Goal: Task Accomplishment & Management: Use online tool/utility

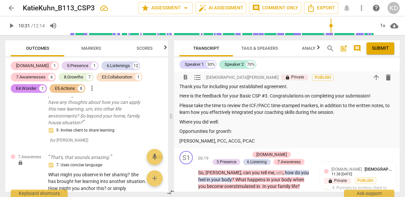
scroll to position [46, 0]
type input "631"
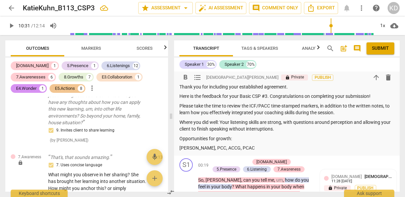
click at [296, 130] on p "Where you did well: Your listening skills are strong, with questions around per…" at bounding box center [286, 126] width 215 height 14
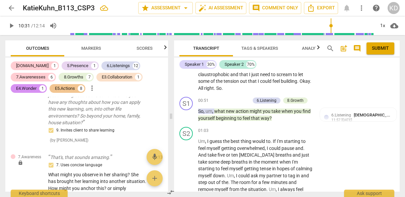
scroll to position [209, 0]
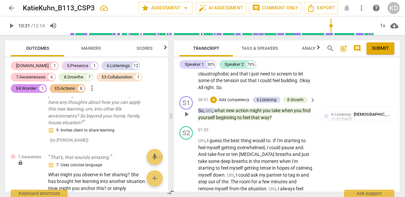
click at [239, 100] on p "Add competency" at bounding box center [234, 100] width 32 height 6
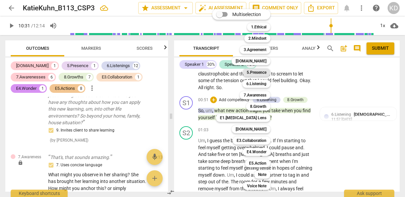
click at [262, 73] on b "5.Presence" at bounding box center [257, 73] width 20 height 8
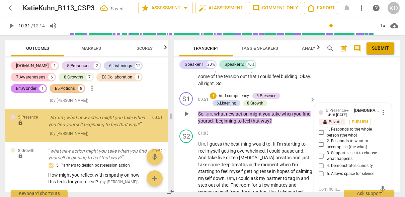
scroll to position [236, 0]
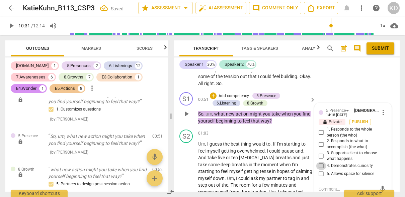
click at [320, 165] on input "4. Demonstrates curiosity" at bounding box center [321, 166] width 11 height 8
checkbox input "true"
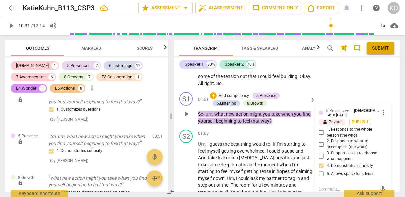
click at [319, 133] on input "1. Responds to the whole person (the who)" at bounding box center [321, 133] width 11 height 8
checkbox input "true"
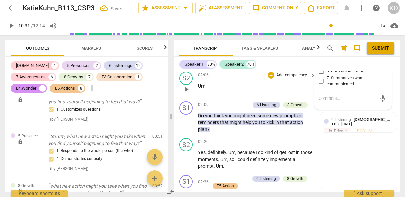
scroll to position [410, 0]
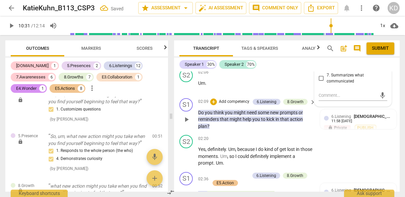
click at [237, 101] on p "Add competency" at bounding box center [234, 102] width 32 height 6
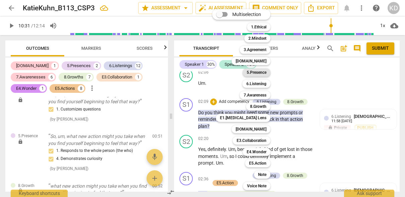
click at [260, 71] on b "5.Presence" at bounding box center [257, 73] width 20 height 8
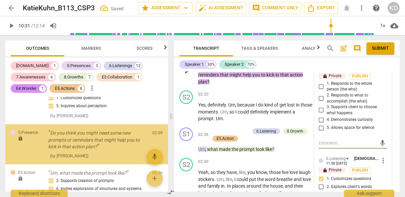
scroll to position [458, 0]
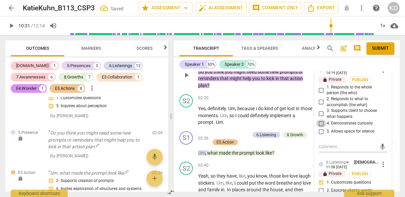
click at [320, 122] on input "4. Demonstrates curiosity" at bounding box center [321, 124] width 11 height 8
checkbox input "true"
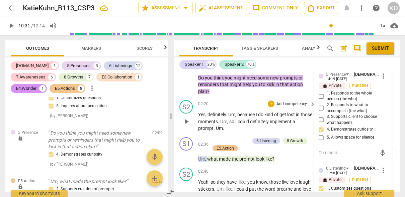
scroll to position [446, 0]
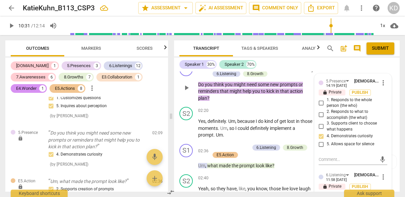
click at [321, 112] on input "2. Responds to what to accomplish (the what)" at bounding box center [321, 115] width 11 height 8
checkbox input "true"
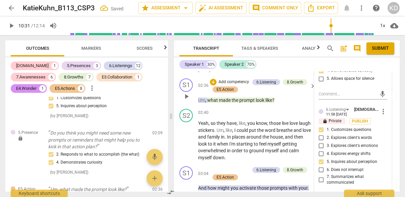
scroll to position [512, 0]
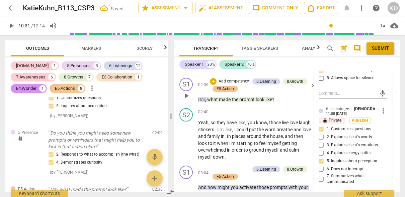
click at [238, 80] on p "Add competency" at bounding box center [234, 82] width 32 height 6
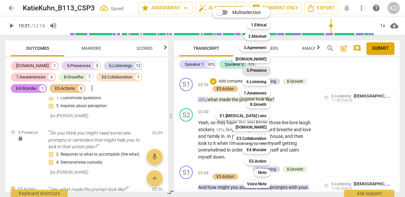
click at [256, 68] on b "5.Presence" at bounding box center [257, 71] width 20 height 8
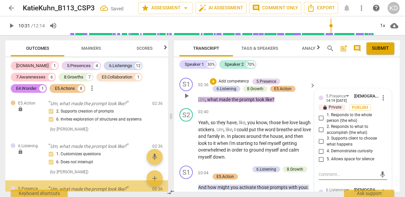
scroll to position [619, 0]
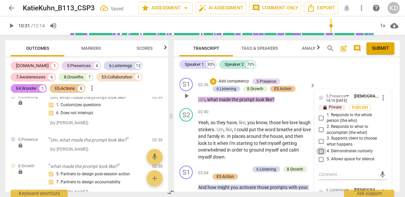
click at [320, 150] on input "4. Demonstrates curiosity" at bounding box center [321, 152] width 11 height 8
checkbox input "true"
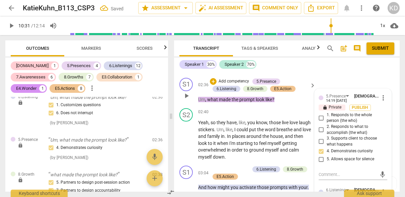
click at [321, 129] on input "2. Responds to what to accomplish (the what)" at bounding box center [321, 130] width 11 height 8
checkbox input "true"
click at [175, 152] on div "S2 play_arrow pause 02:40 + Add competency keyboard_arrow_right Yeah , so they …" at bounding box center [287, 135] width 226 height 58
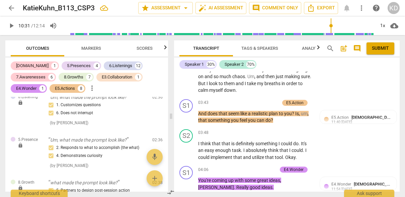
scroll to position [681, 0]
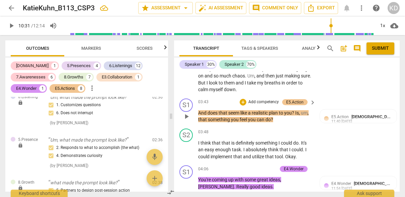
click at [262, 101] on p "Add competency" at bounding box center [264, 102] width 32 height 6
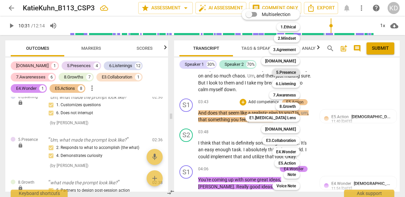
click at [287, 72] on b "5.Presence" at bounding box center [286, 73] width 20 height 8
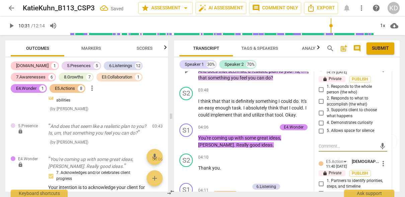
scroll to position [731, 0]
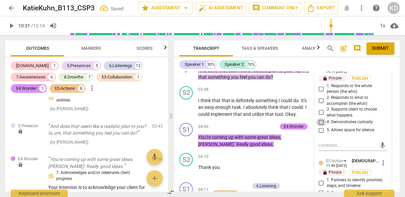
click at [322, 122] on input "4. Demonstrates curiosity" at bounding box center [321, 122] width 11 height 8
checkbox input "true"
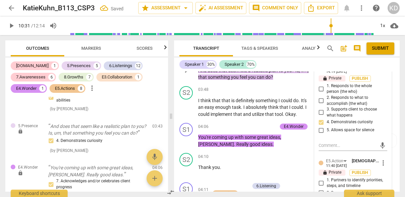
click at [321, 89] on input "1. Responds to the whole person (the who)" at bounding box center [321, 89] width 11 height 8
checkbox input "true"
click at [321, 99] on input "2. Responds to what to accomplish (the what)" at bounding box center [321, 101] width 11 height 8
checkbox input "true"
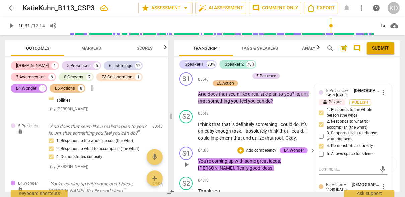
scroll to position [699, 0]
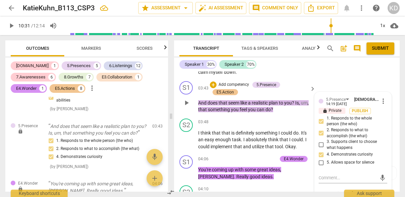
click at [231, 84] on p "Add competency" at bounding box center [234, 85] width 32 height 6
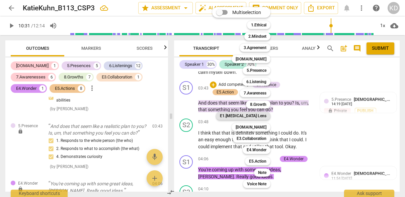
click at [256, 114] on b "E1.[MEDICAL_DATA] Lens" at bounding box center [243, 116] width 47 height 8
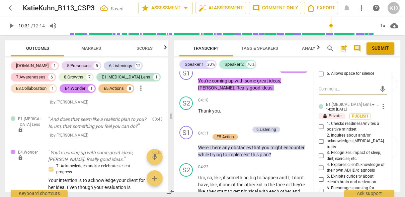
scroll to position [789, 0]
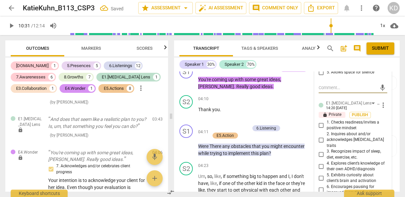
click at [321, 174] on input "5. Exhibits curiosity about client’s brain and activation" at bounding box center [321, 178] width 11 height 8
checkbox input "true"
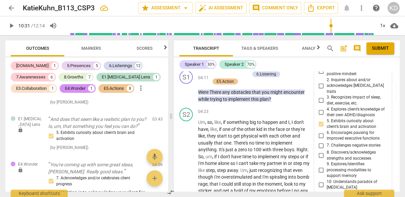
scroll to position [844, 0]
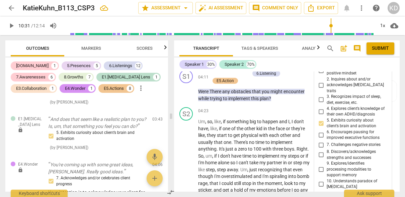
click at [322, 180] on input "10. Understands paradox of [MEDICAL_DATA]" at bounding box center [321, 184] width 11 height 8
checkbox input "true"
click at [175, 137] on div "S2 play_arrow pause 04:23 + Add competency keyboard_arrow_right Um , so , like …" at bounding box center [287, 154] width 226 height 99
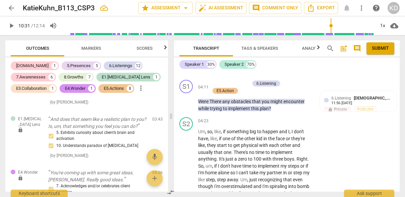
scroll to position [832, 0]
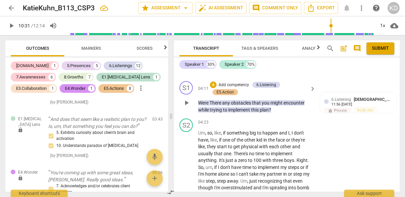
click at [233, 85] on p "Add competency" at bounding box center [234, 85] width 32 height 6
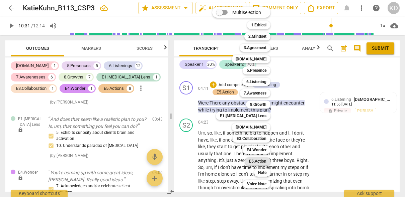
click at [262, 159] on b "E5.Action" at bounding box center [257, 162] width 17 height 8
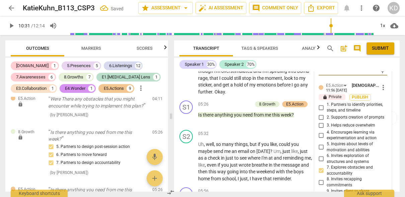
scroll to position [950, 0]
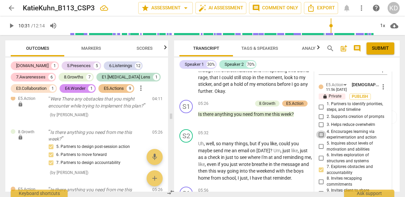
click at [321, 135] on input "4. Encourages learning via experimentation and action" at bounding box center [321, 135] width 11 height 8
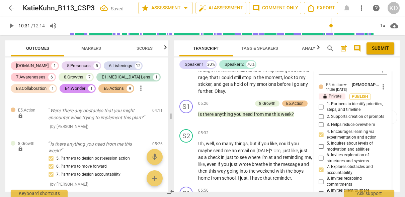
scroll to position [1292, 0]
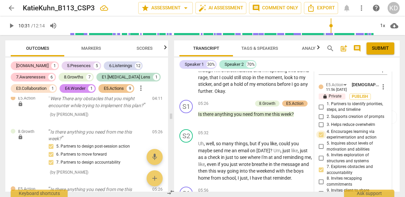
click at [321, 135] on input "4. Encourages learning via experimentation and action" at bounding box center [321, 135] width 11 height 8
checkbox input "false"
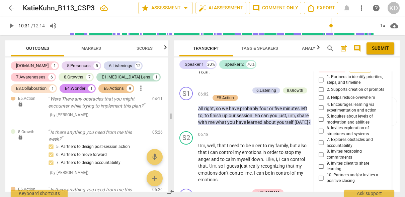
scroll to position [1165, 0]
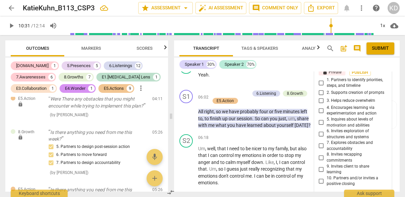
click at [321, 146] on input "7. Explores obstacles and accountability" at bounding box center [321, 146] width 11 height 8
checkbox input "true"
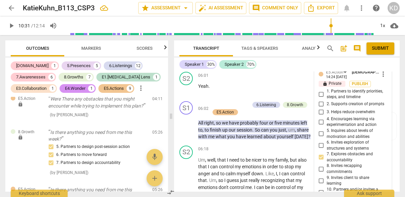
scroll to position [1153, 0]
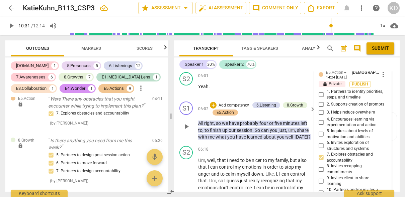
click at [231, 104] on p "Add competency" at bounding box center [234, 106] width 32 height 6
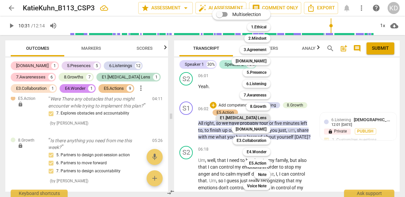
click at [260, 118] on b "E1.[MEDICAL_DATA] Lens" at bounding box center [243, 118] width 47 height 8
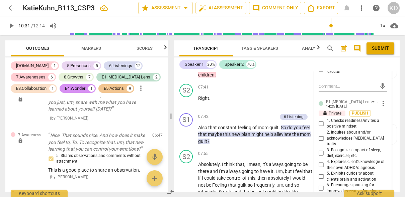
scroll to position [1414, 0]
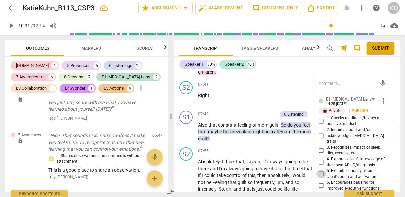
click at [321, 170] on input "5. Exhibits curiosity about client’s brain and activation" at bounding box center [321, 174] width 11 height 8
checkbox input "true"
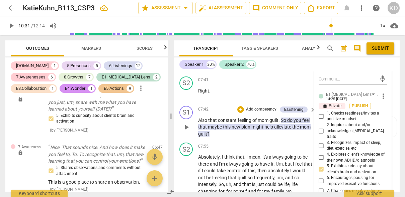
scroll to position [1414, 0]
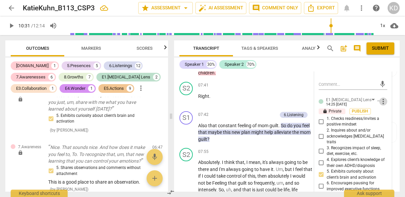
click at [383, 103] on span "more_vert" at bounding box center [383, 102] width 8 height 8
click at [388, 114] on li "Delete" at bounding box center [387, 113] width 23 height 13
